Goal: Share content: Distribute website content to other platforms or users

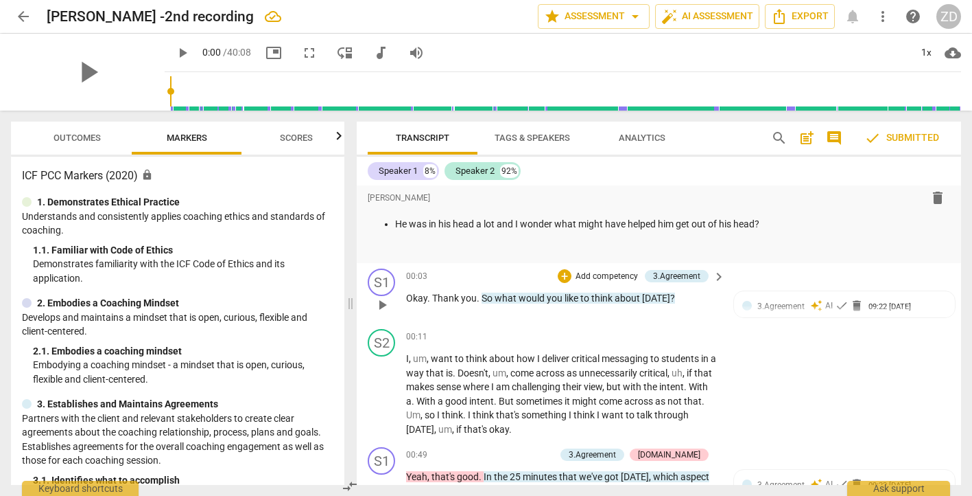
scroll to position [238, 0]
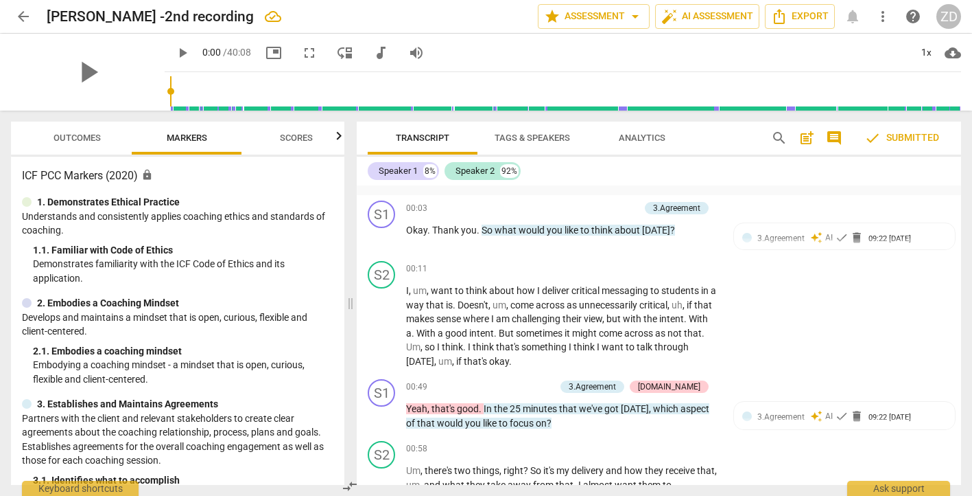
click at [67, 138] on span "Outcomes" at bounding box center [77, 137] width 47 height 10
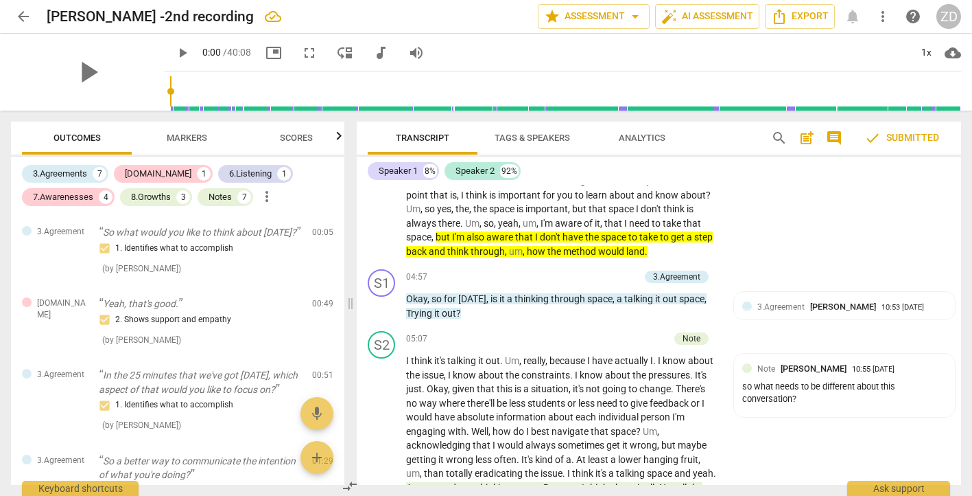
scroll to position [1600, 0]
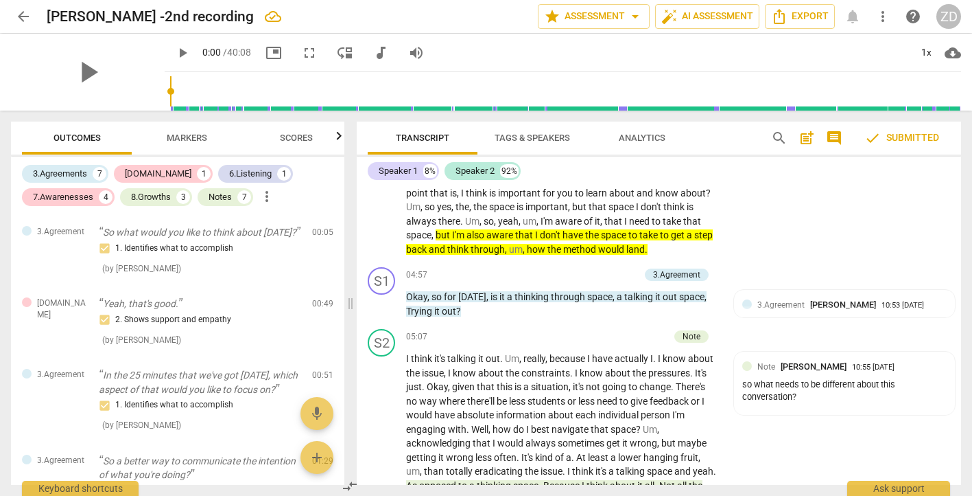
click at [537, 104] on input "range" at bounding box center [565, 91] width 791 height 44
click at [174, 51] on span "play_arrow" at bounding box center [182, 53] width 16 height 16
click at [174, 52] on span "pause" at bounding box center [182, 53] width 16 height 16
click at [170, 91] on input "range" at bounding box center [565, 91] width 791 height 44
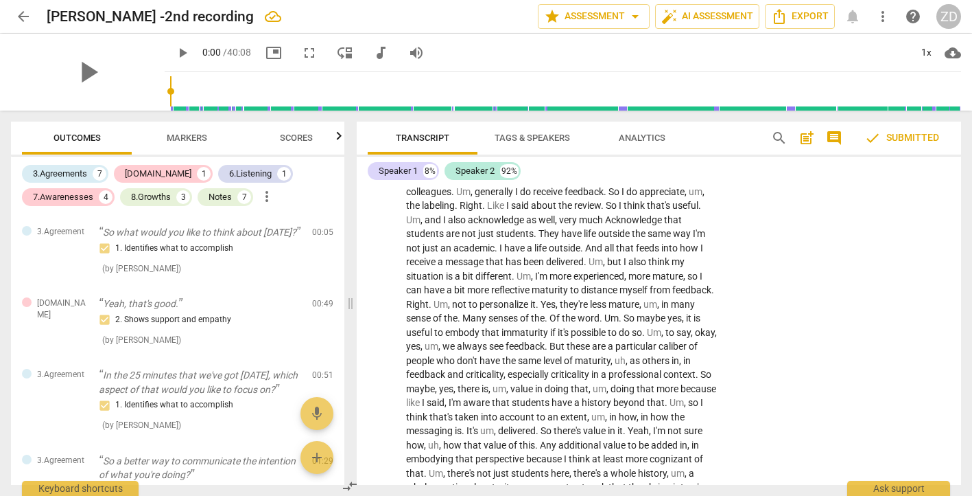
click at [143, 85] on div "play_arrow play_arrow 0:00 / 40:08 picture_in_picture fullscreen move_down audi…" at bounding box center [486, 72] width 951 height 77
click at [77, 70] on span "play_arrow" at bounding box center [88, 72] width 36 height 36
click at [266, 50] on span "picture_in_picture" at bounding box center [274, 53] width 16 height 16
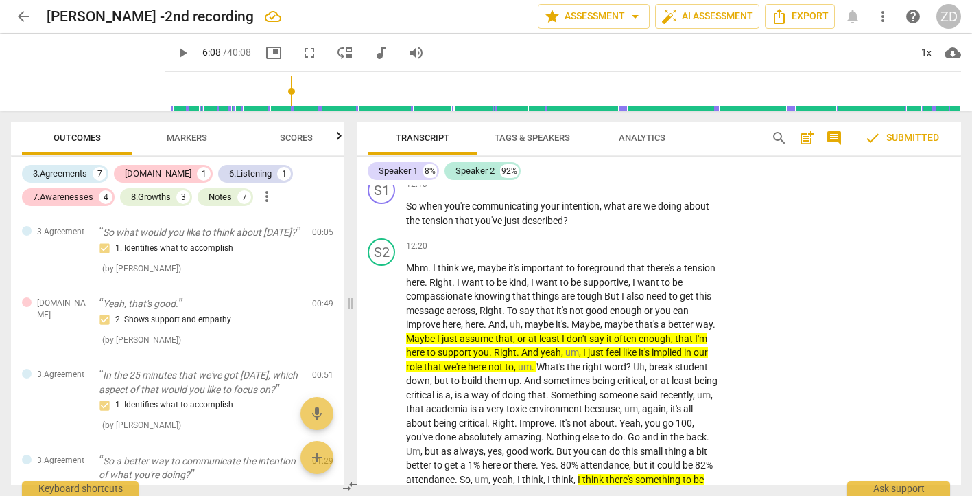
scroll to position [3057, 0]
click at [547, 106] on input "range" at bounding box center [565, 91] width 791 height 44
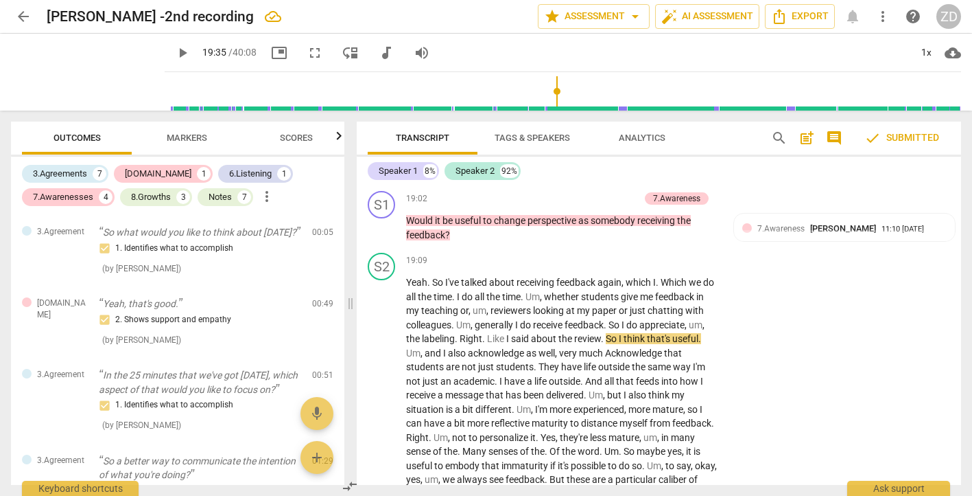
scroll to position [4390, 0]
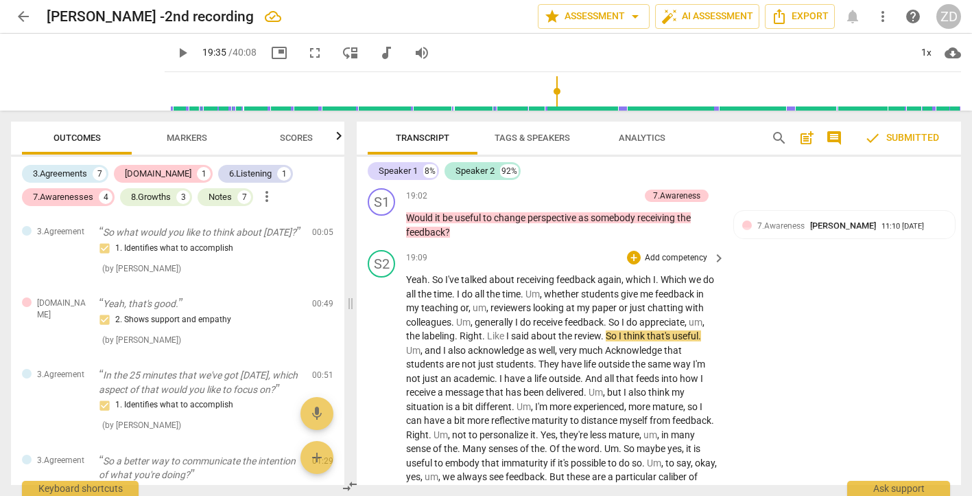
click at [395, 364] on div "play_arrow pause" at bounding box center [388, 491] width 35 height 428
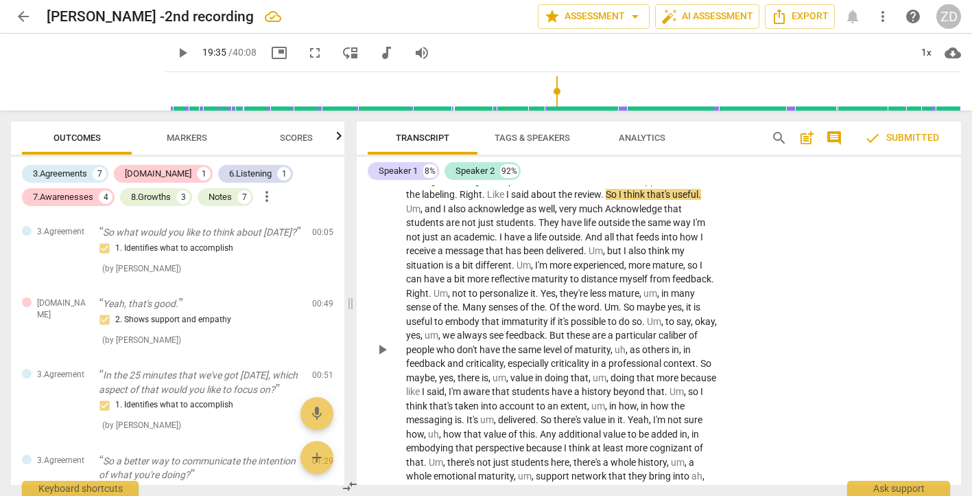
scroll to position [4540, 0]
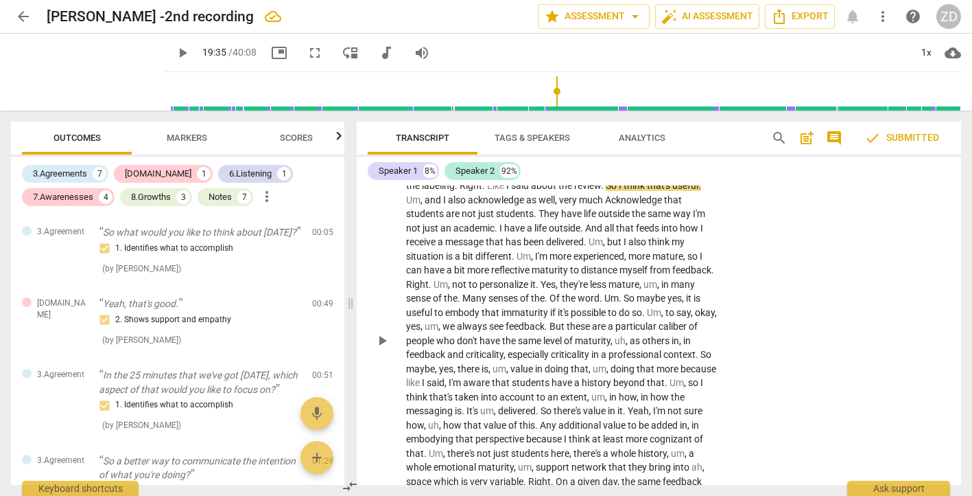
click at [382, 349] on span "play_arrow" at bounding box center [382, 340] width 16 height 16
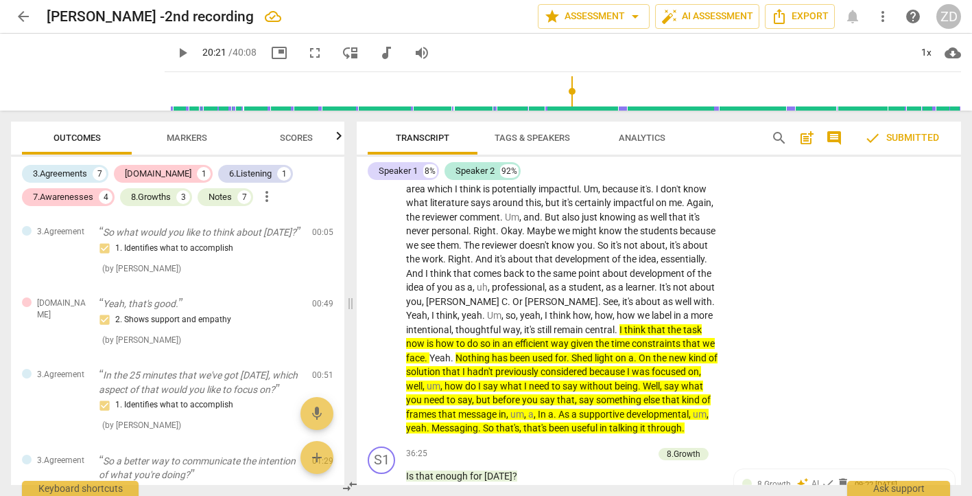
scroll to position [6873, 0]
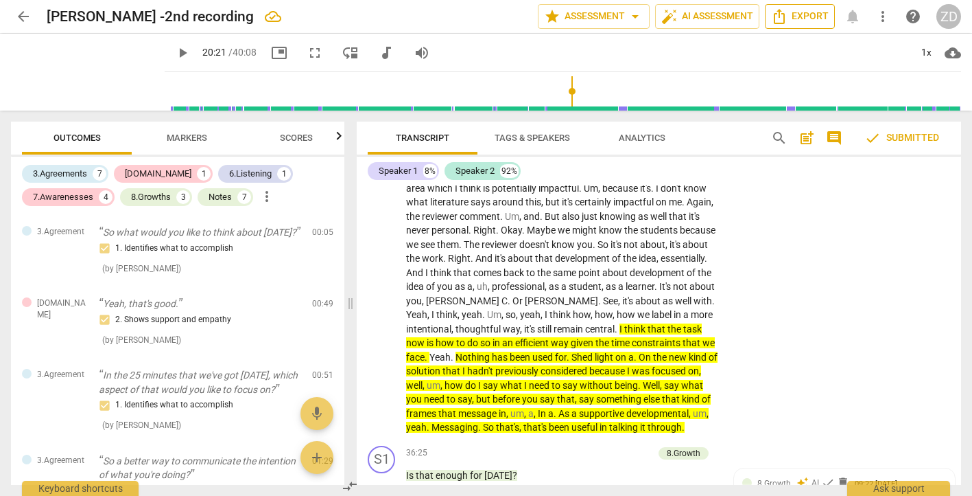
click at [800, 15] on span "Export" at bounding box center [800, 16] width 58 height 16
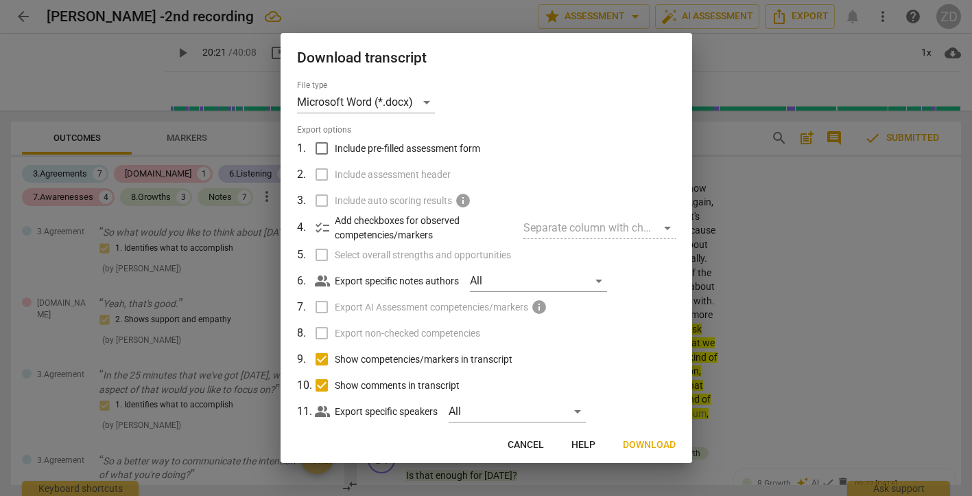
scroll to position [25, 0]
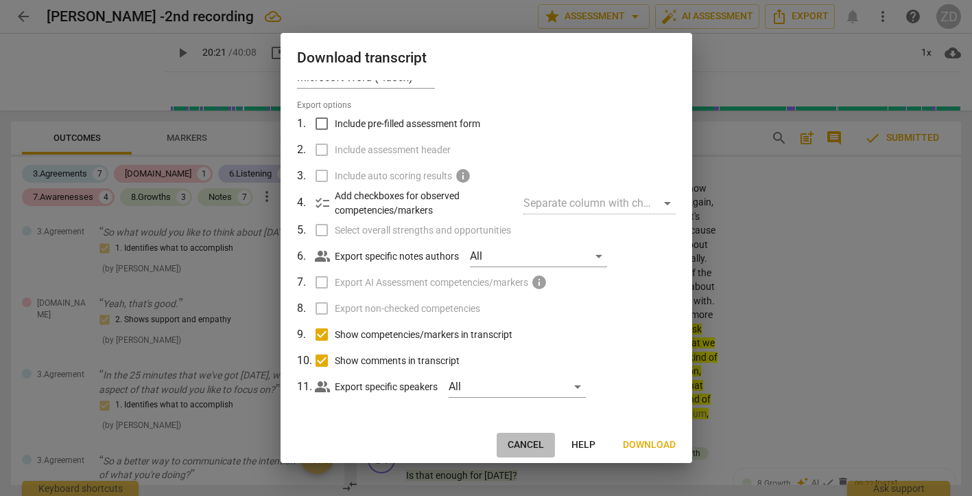
click at [531, 439] on span "Cancel" at bounding box center [526, 445] width 36 height 14
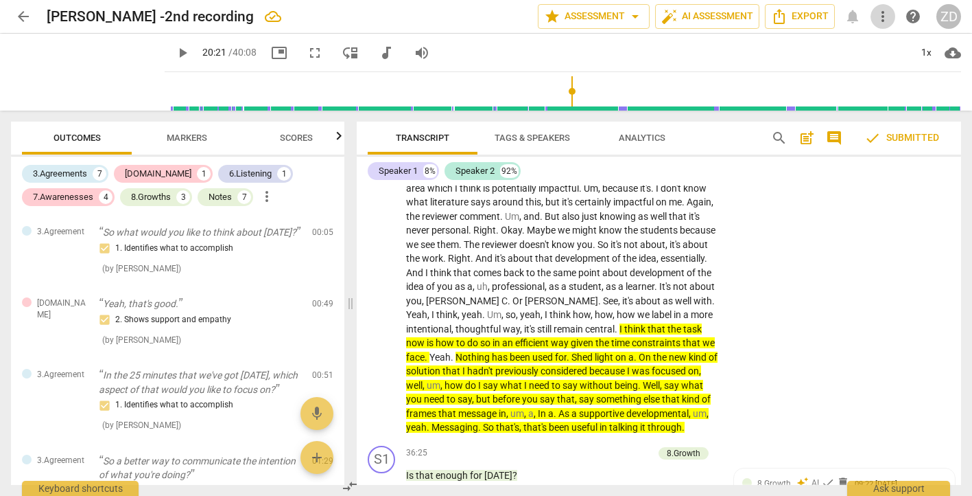
click at [883, 17] on span "more_vert" at bounding box center [883, 16] width 16 height 16
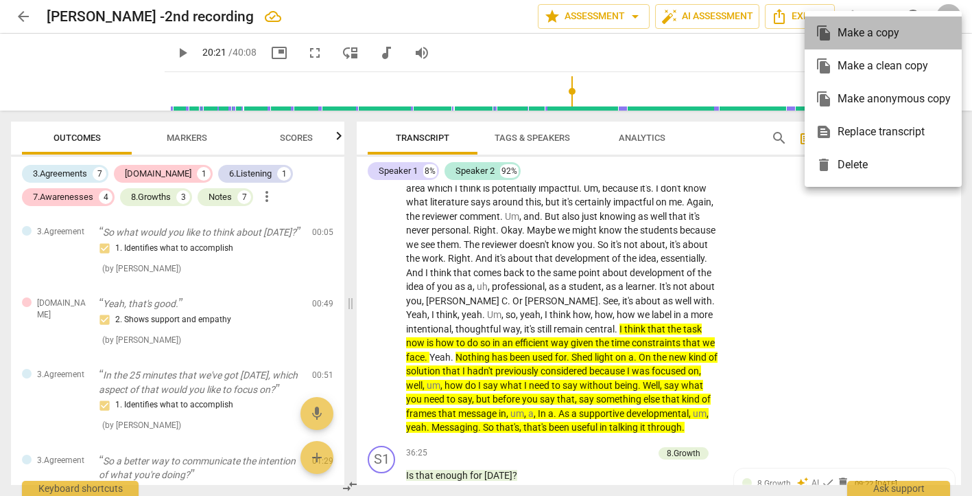
click at [865, 36] on div "file_copy Make a copy" at bounding box center [883, 32] width 135 height 33
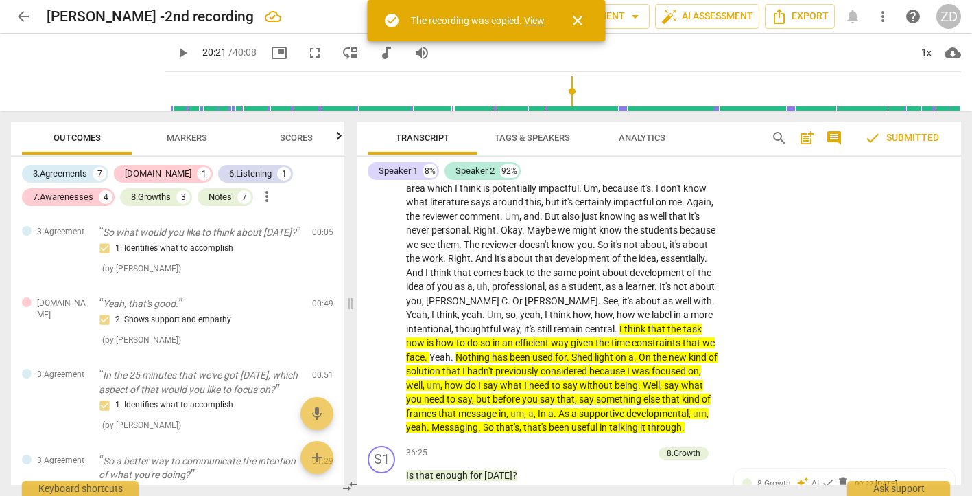
click at [537, 18] on link "View" at bounding box center [534, 20] width 21 height 11
type input "1222"
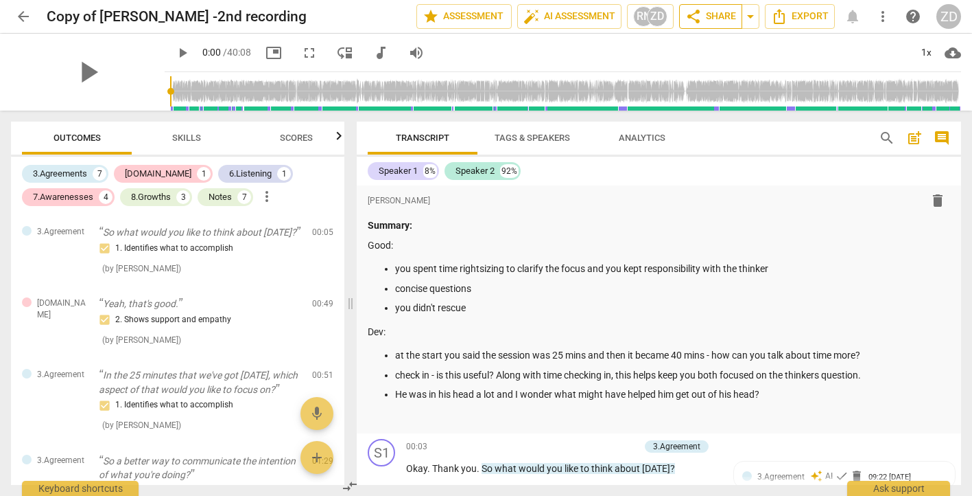
click at [701, 14] on span "share" at bounding box center [694, 16] width 16 height 16
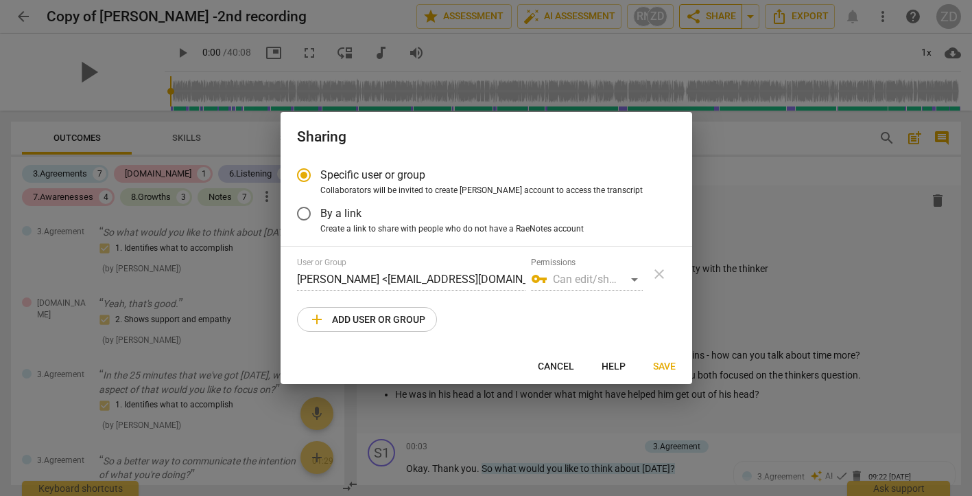
radio input "false"
click at [306, 215] on input "By a link" at bounding box center [304, 213] width 33 height 33
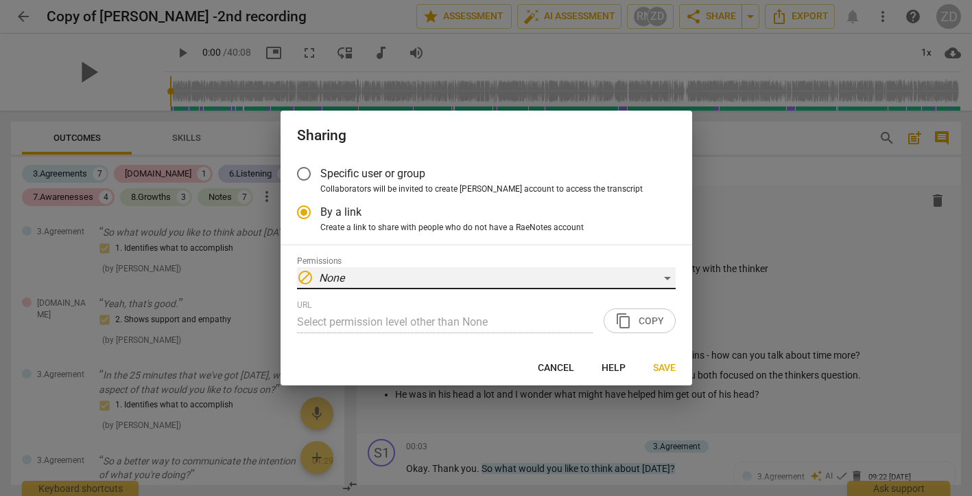
click at [663, 279] on div "block None" at bounding box center [486, 278] width 379 height 22
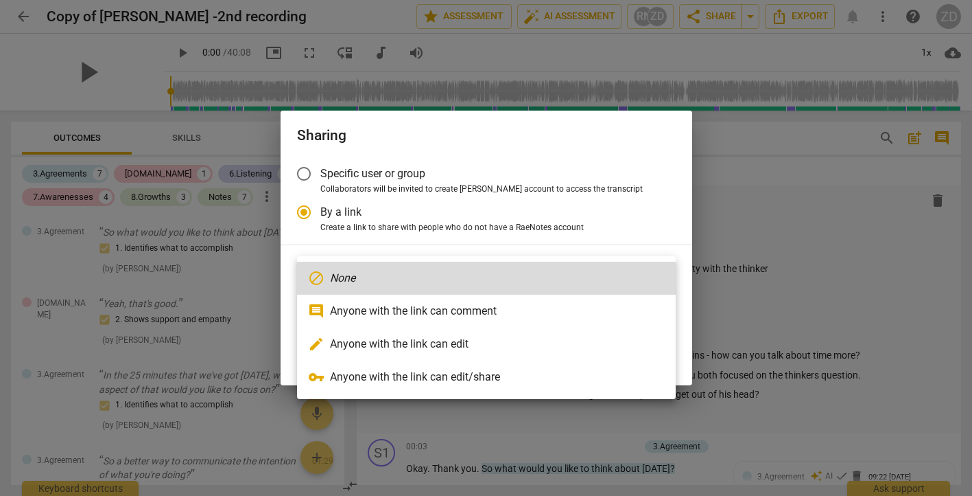
click at [477, 346] on li "edit Anyone with the link can edit" at bounding box center [486, 343] width 379 height 33
radio input "false"
type input "[URL][DOMAIN_NAME]"
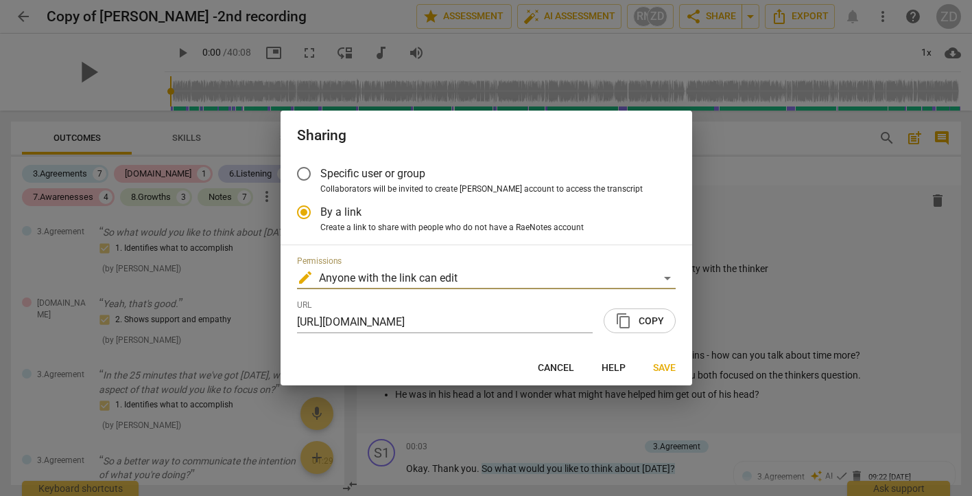
click at [632, 321] on span "content_copy" at bounding box center [624, 320] width 16 height 16
click at [658, 366] on span "Save" at bounding box center [664, 368] width 23 height 14
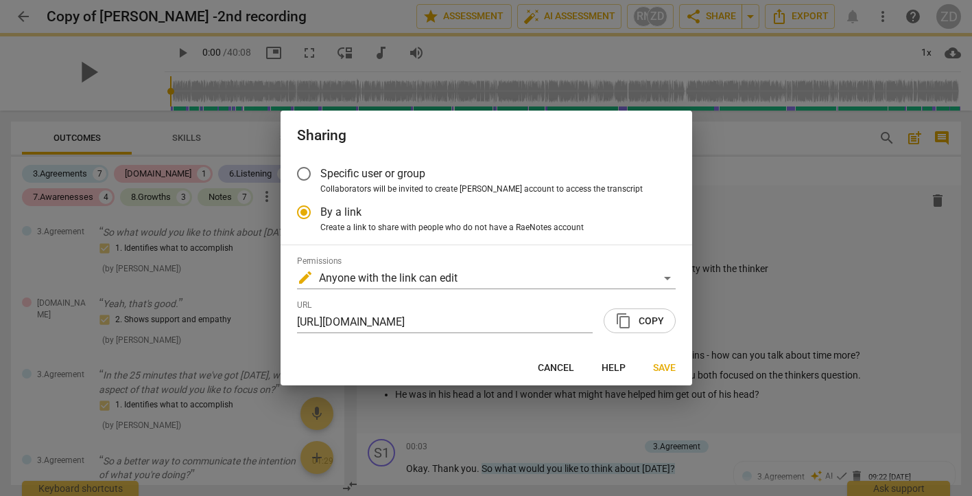
radio input "false"
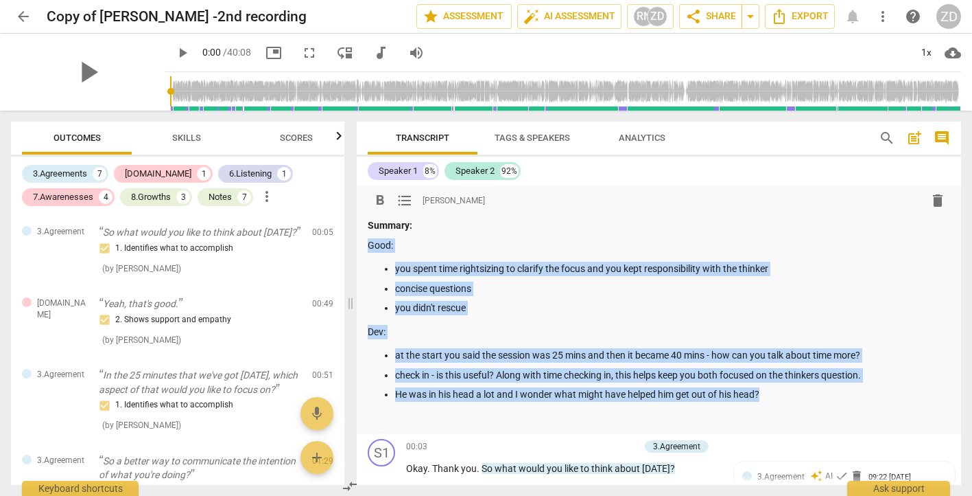
drag, startPoint x: 368, startPoint y: 244, endPoint x: 807, endPoint y: 391, distance: 463.1
click at [807, 391] on div "Summary: Good: you spent time rightsizing to clarify the focus and you kept res…" at bounding box center [659, 321] width 583 height 207
copy div "Good: you spent time rightsizing to clarify the focus and you kept responsibili…"
